Goal: Communication & Community: Ask a question

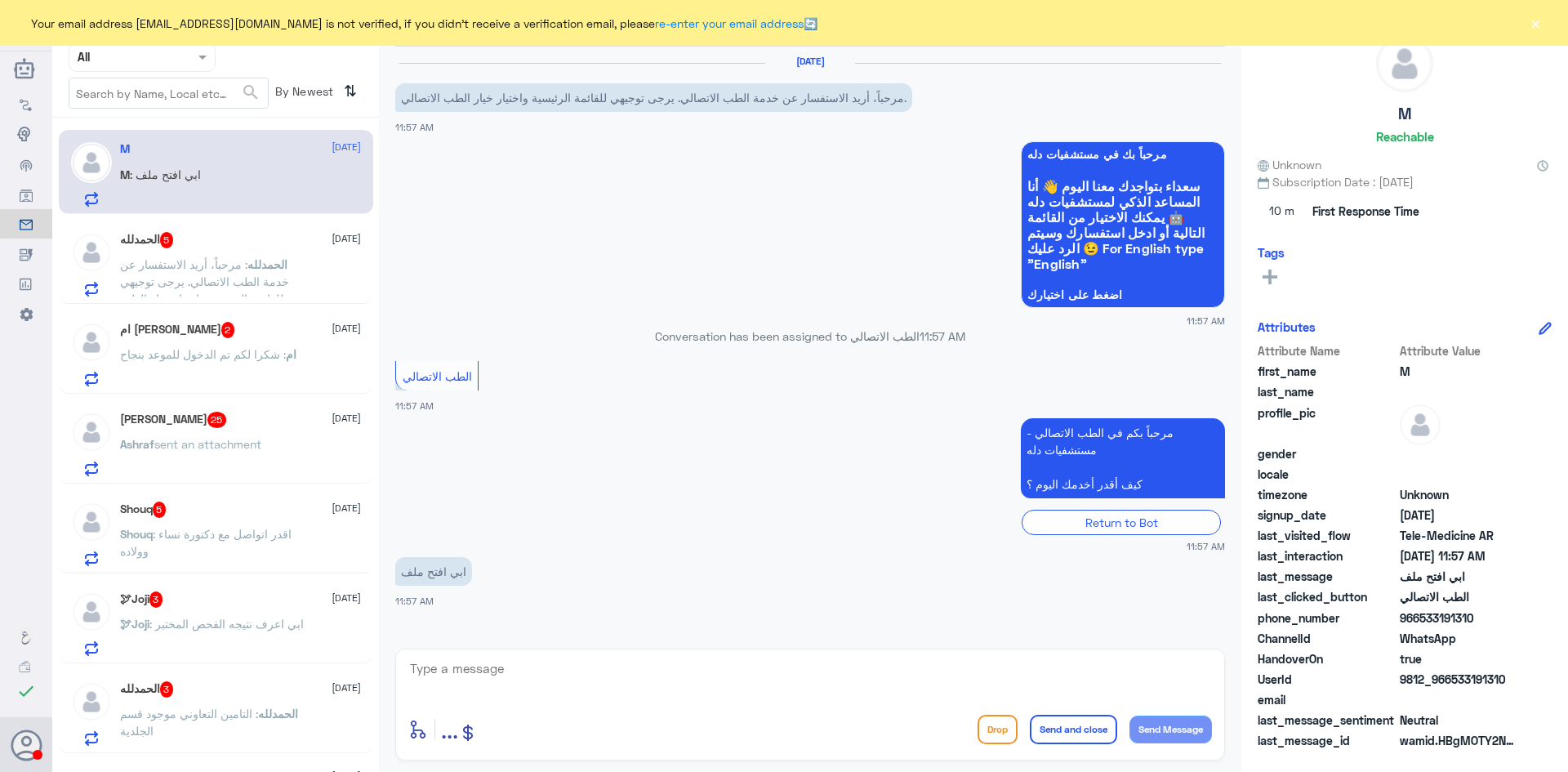
click at [1531, 26] on button "×" at bounding box center [1535, 22] width 16 height 16
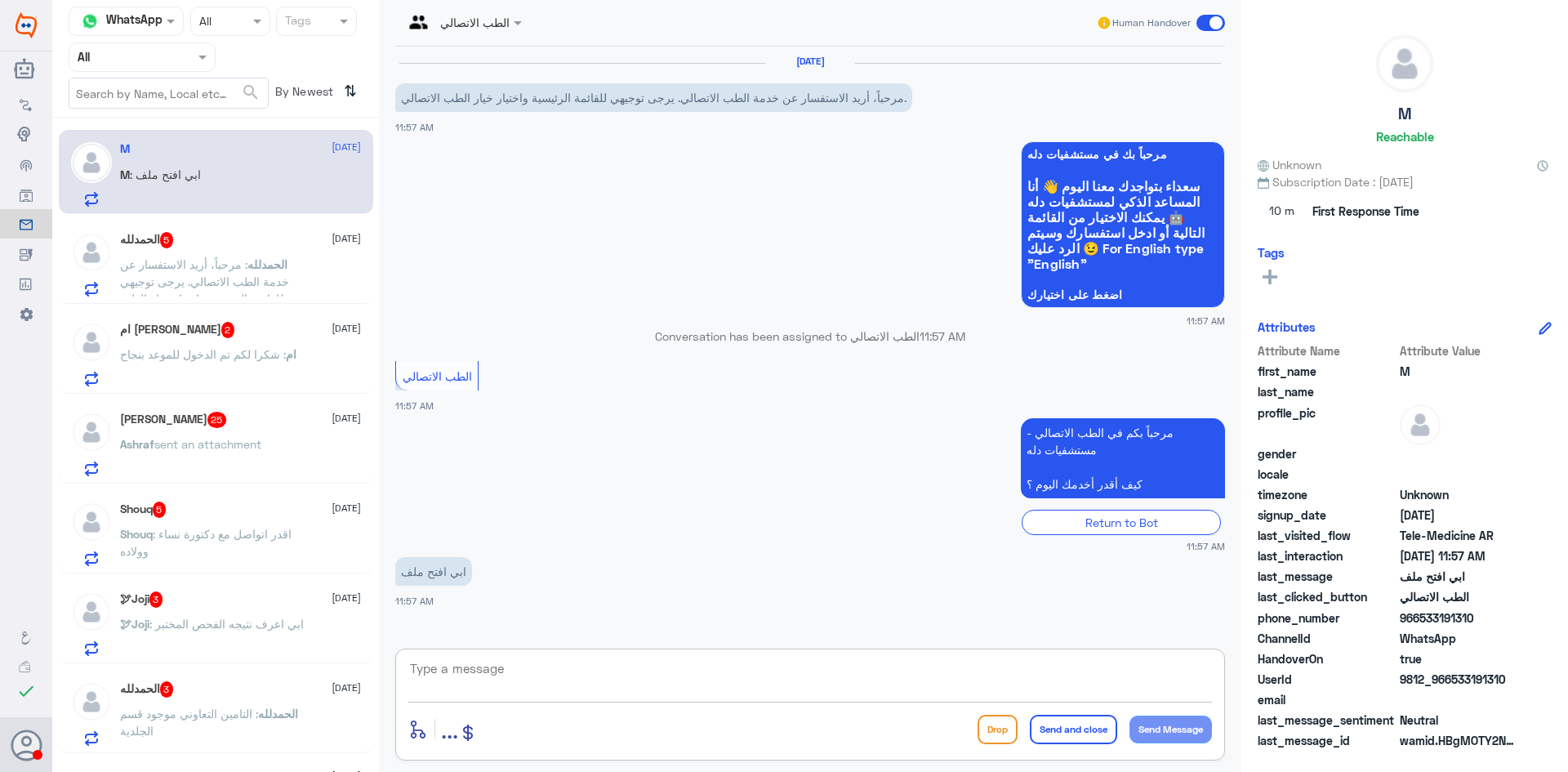
click at [476, 669] on textarea at bounding box center [810, 677] width 804 height 40
type textarea "ه"
